Goal: Navigation & Orientation: Find specific page/section

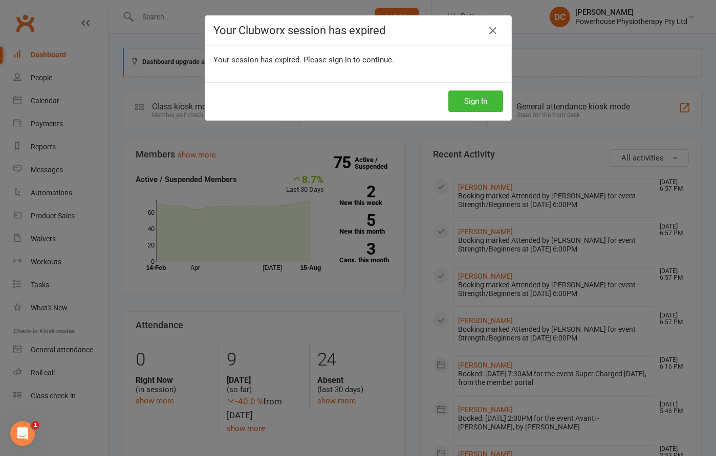
click at [474, 103] on button "Sign In" at bounding box center [475, 101] width 55 height 21
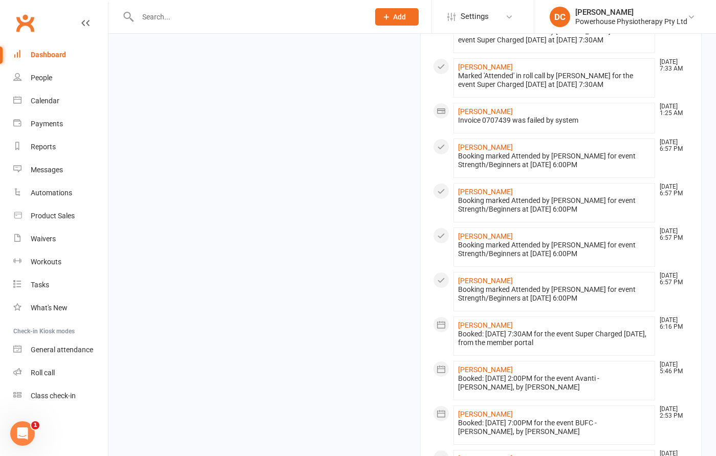
scroll to position [435, 0]
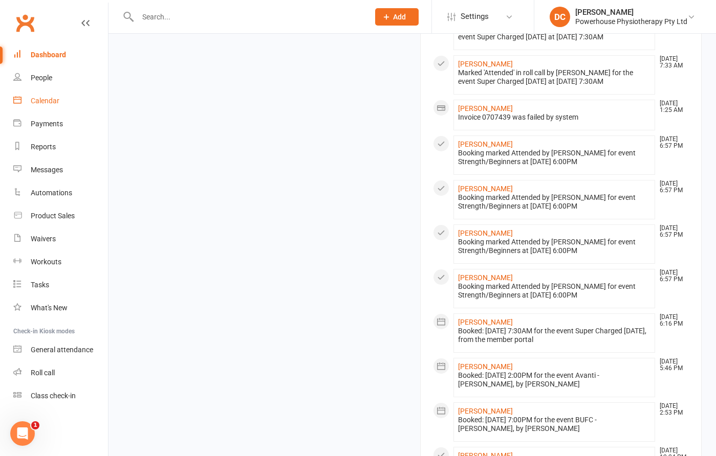
click at [47, 103] on div "Calendar" at bounding box center [45, 101] width 29 height 8
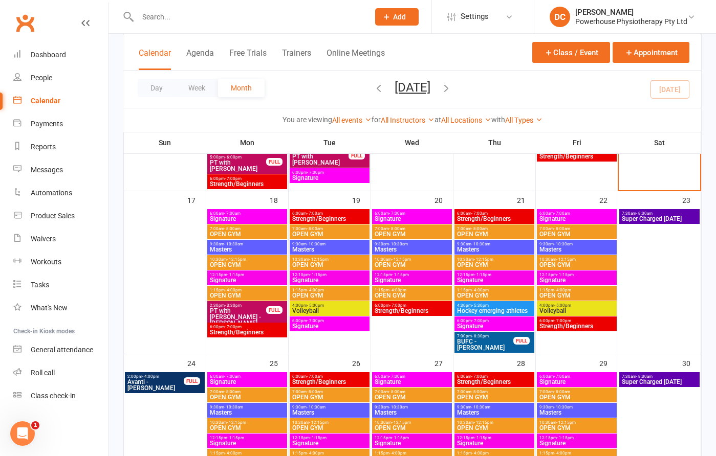
scroll to position [531, 0]
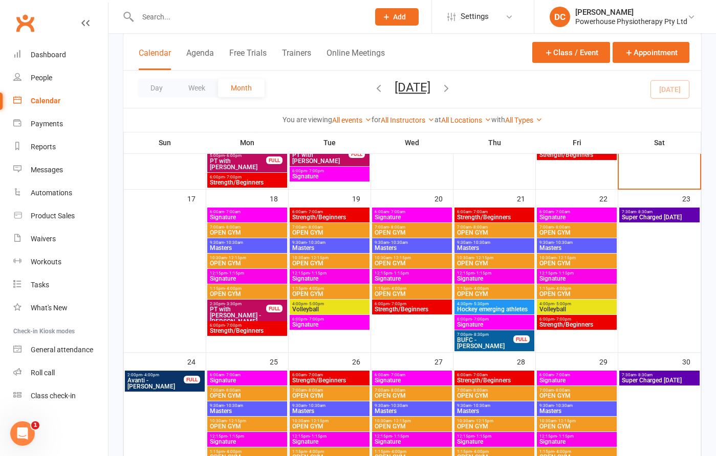
click at [250, 216] on span "Signature" at bounding box center [247, 217] width 76 height 6
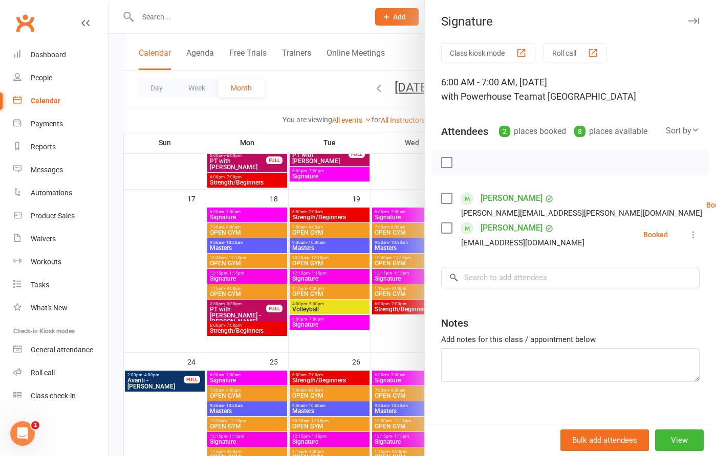
click at [696, 20] on icon "button" at bounding box center [693, 21] width 11 height 6
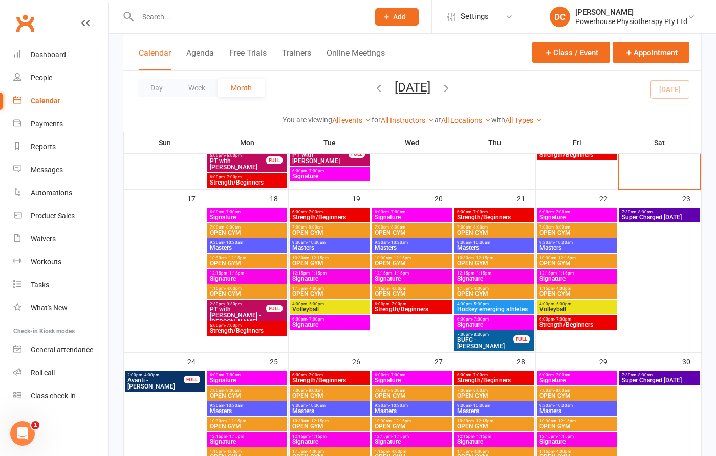
click at [342, 217] on span "Strength/Beginners" at bounding box center [330, 217] width 76 height 6
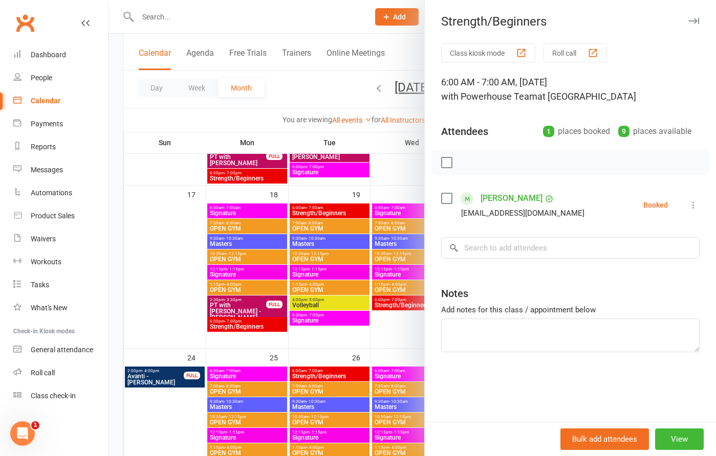
scroll to position [534, 0]
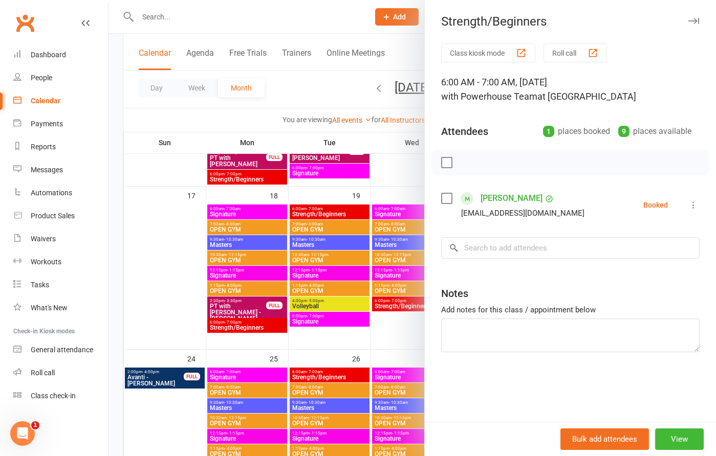
click at [695, 19] on icon "button" at bounding box center [693, 21] width 11 height 6
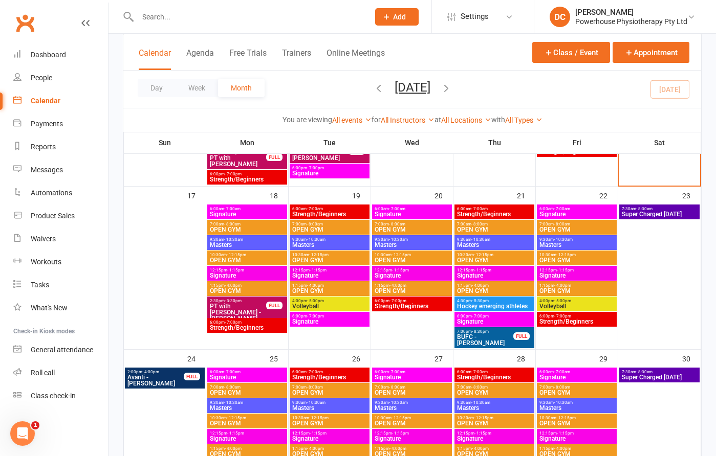
click at [408, 213] on span "Signature" at bounding box center [412, 214] width 76 height 6
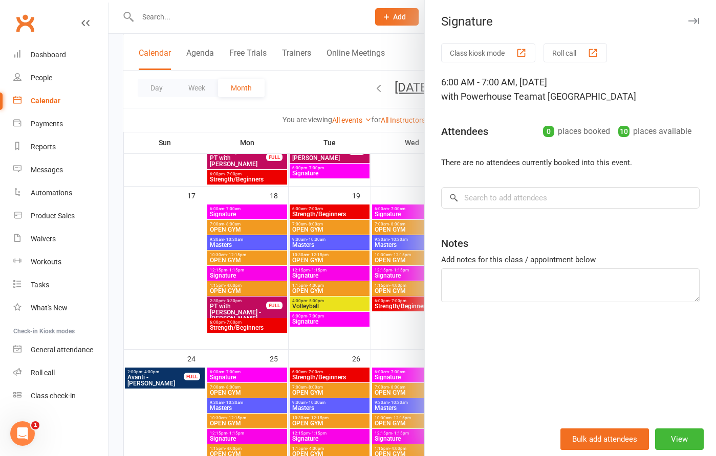
click at [695, 18] on icon "button" at bounding box center [693, 21] width 11 height 6
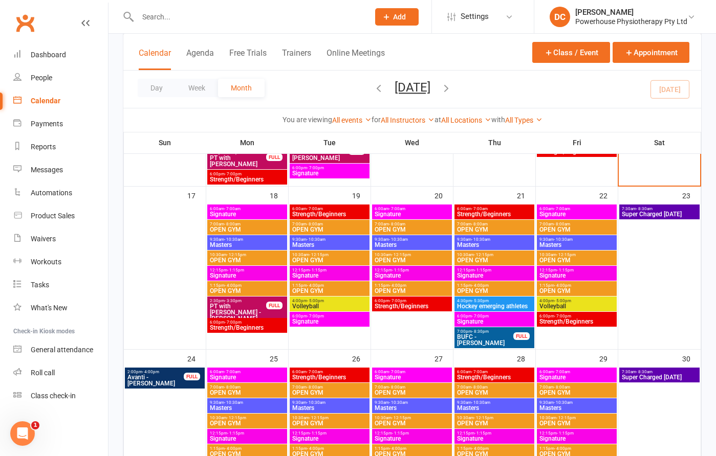
click at [497, 211] on span "Strength/Beginners" at bounding box center [494, 214] width 76 height 6
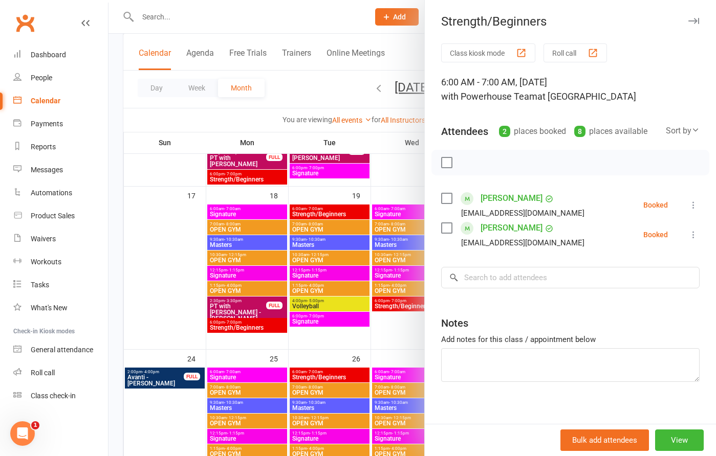
click at [693, 19] on icon "button" at bounding box center [693, 21] width 11 height 6
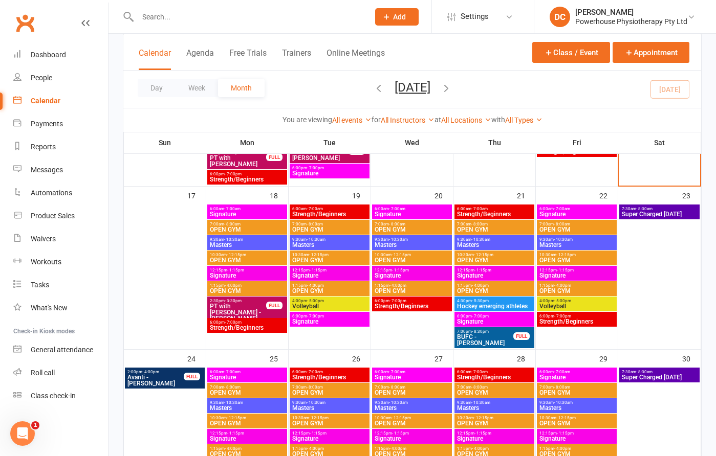
click at [262, 243] on span "Masters" at bounding box center [247, 245] width 76 height 6
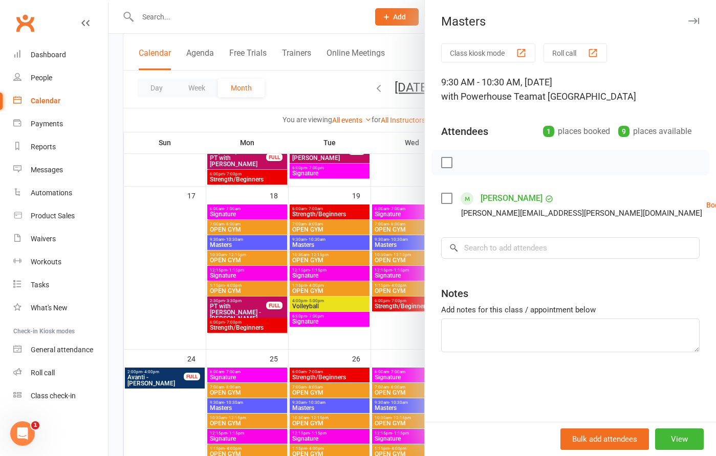
click at [697, 21] on icon "button" at bounding box center [693, 21] width 11 height 6
